Goal: Check status: Check status

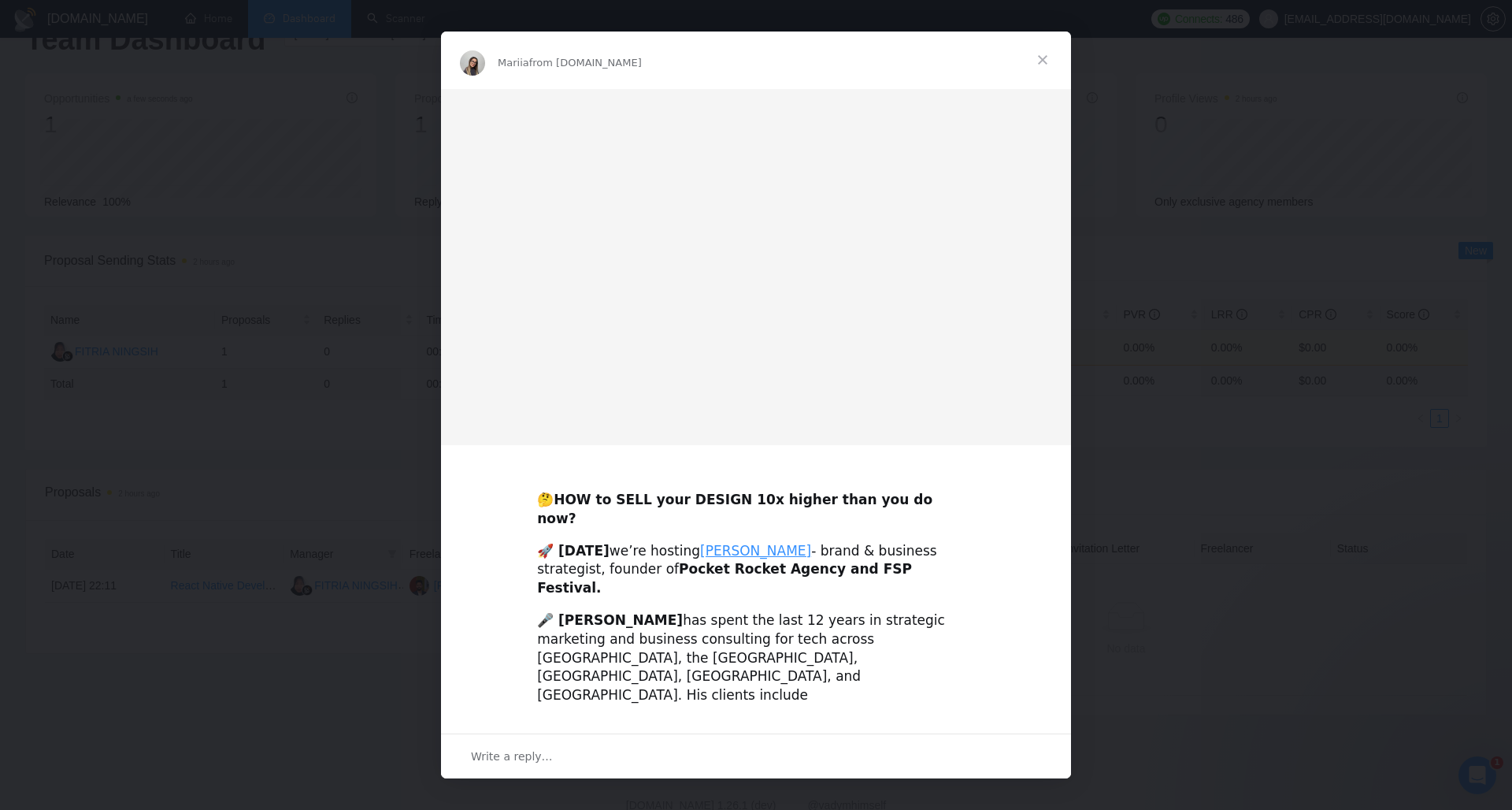
click at [312, 432] on div "Intercom messenger" at bounding box center [756, 405] width 1512 height 810
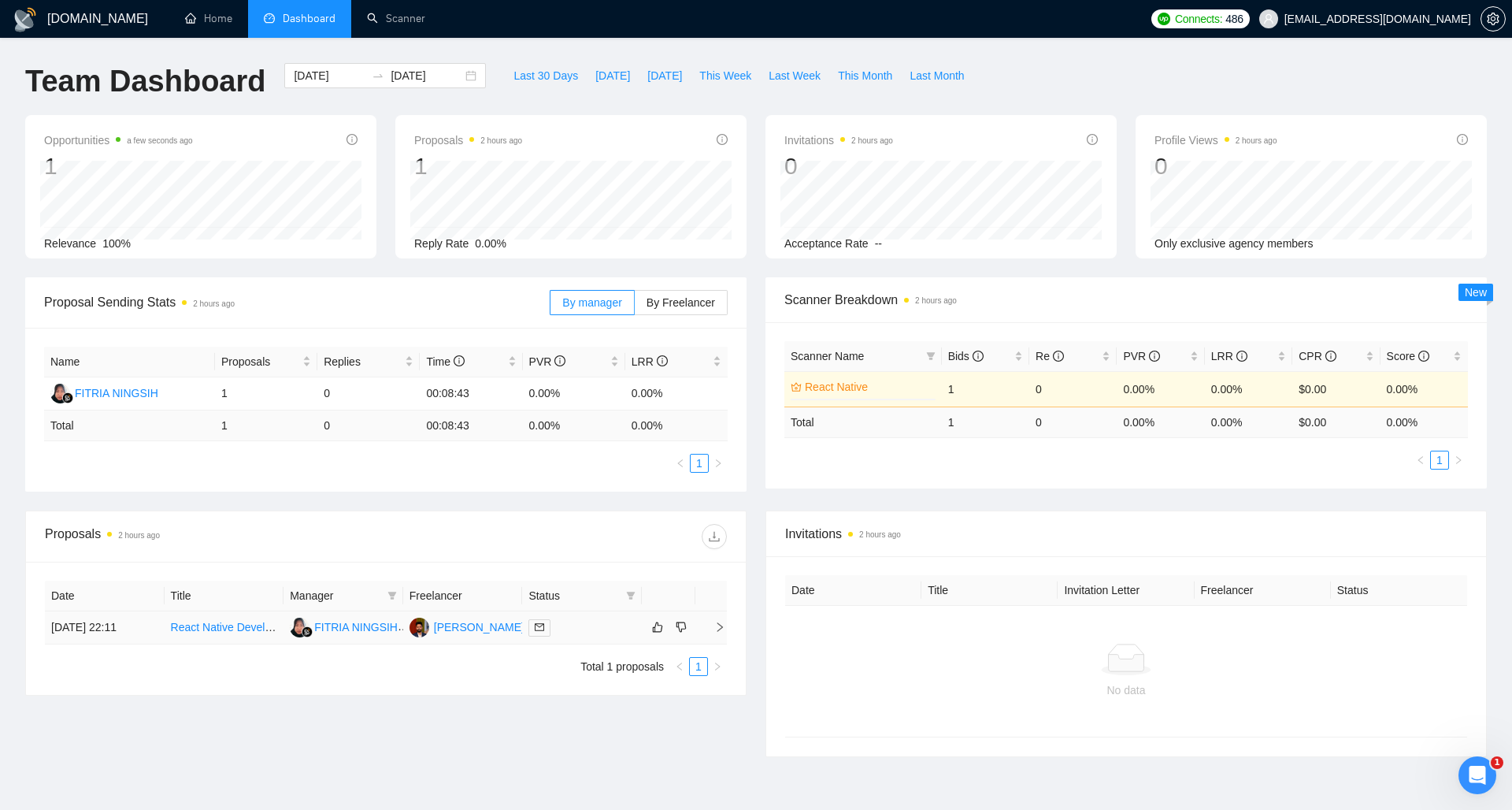
click at [506, 629] on td "[PERSON_NAME] R" at bounding box center [463, 628] width 120 height 34
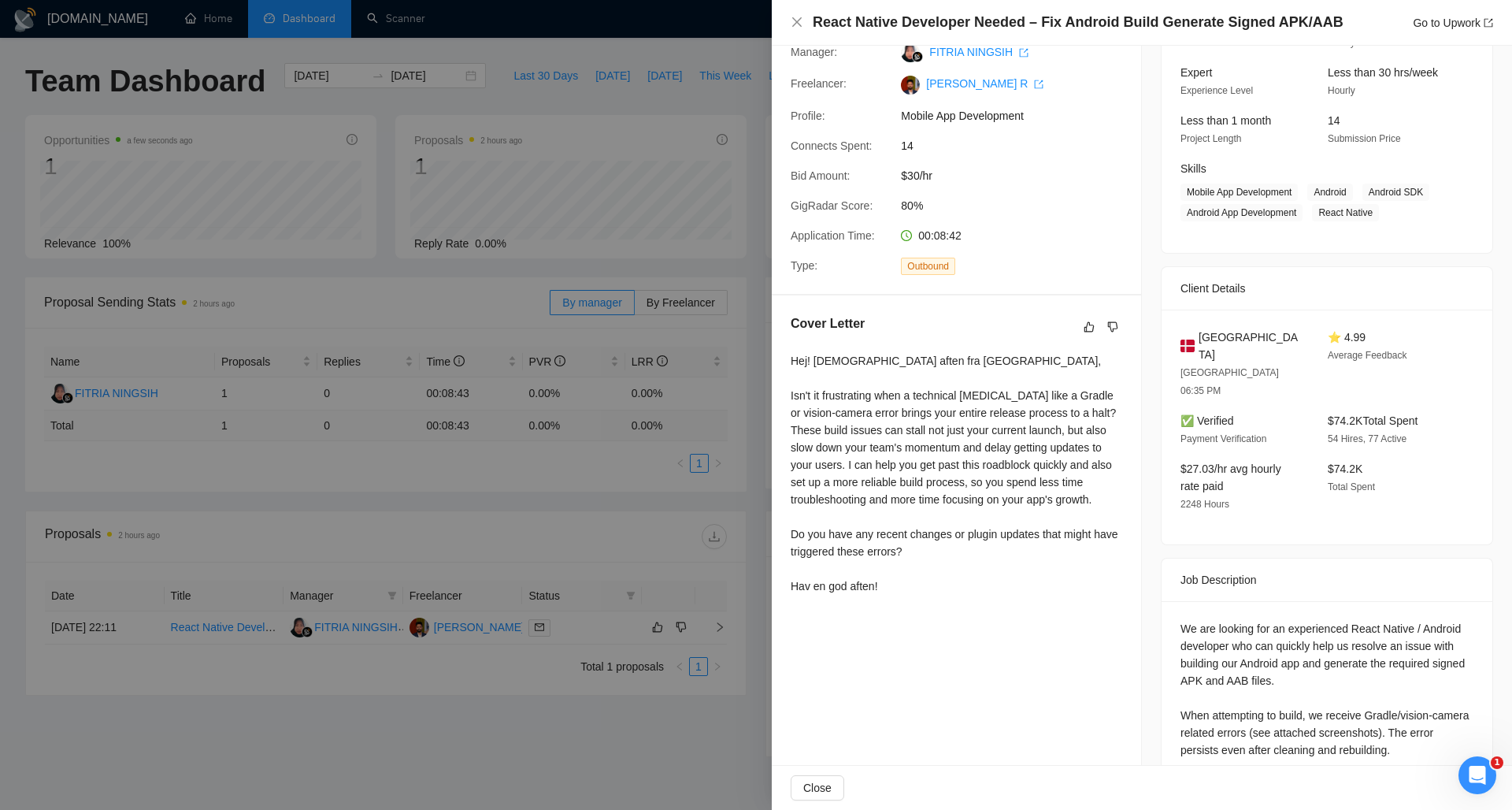
scroll to position [149, 0]
click at [671, 721] on div at bounding box center [756, 405] width 1512 height 810
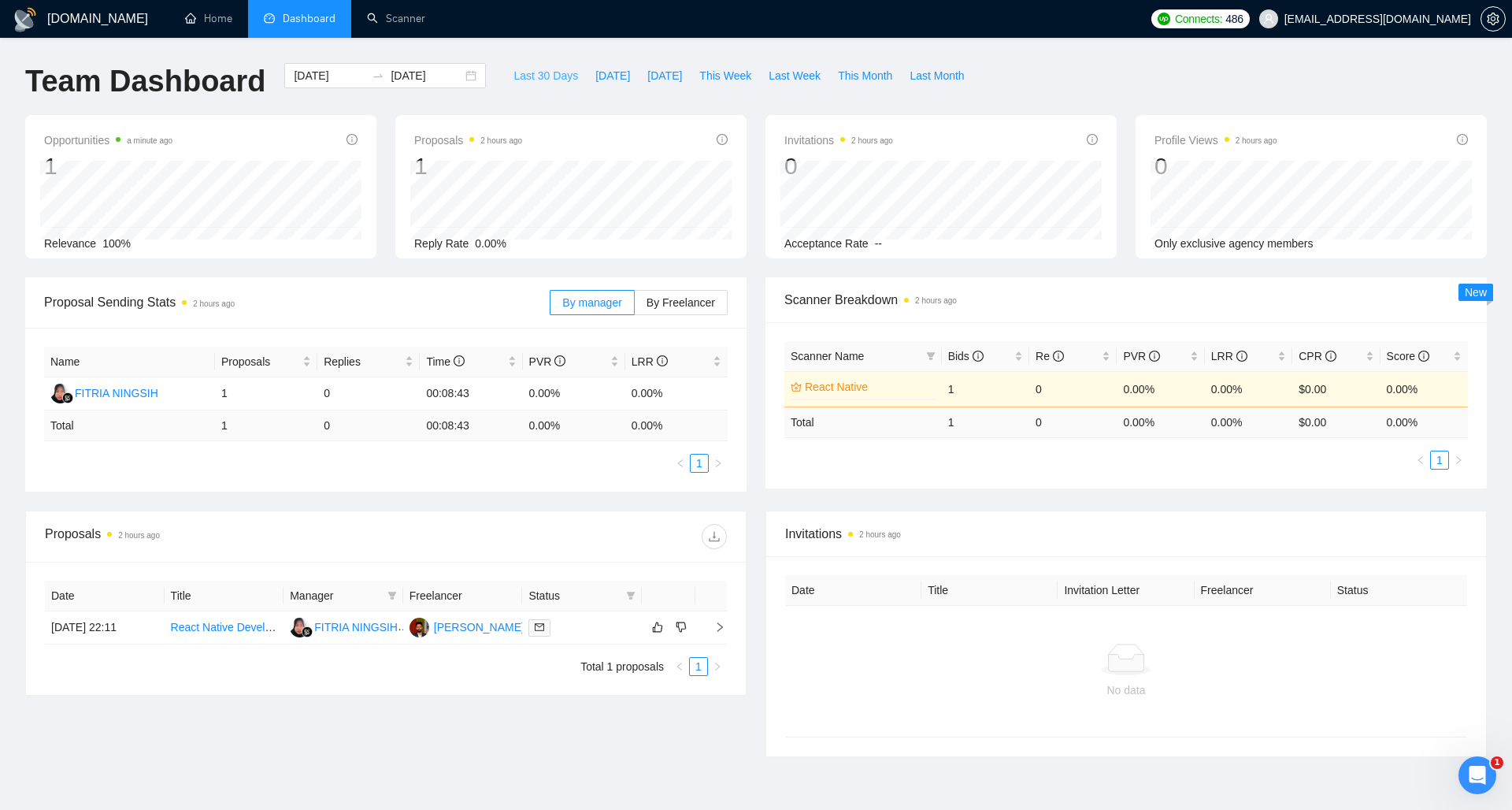
click at [515, 77] on span "Last 30 Days" at bounding box center [546, 75] width 64 height 18
type input "2025-09-01"
type input "2025-10-01"
click at [1087, 94] on div "Team Dashboard 2025-09-01 2025-10-01 Last 30 Days Today Yesterday This Week Las…" at bounding box center [756, 89] width 1480 height 52
